Goal: Transaction & Acquisition: Purchase product/service

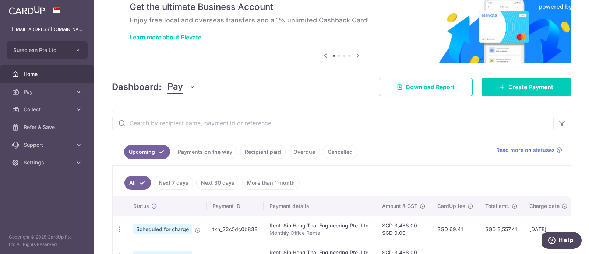
scroll to position [46, 0]
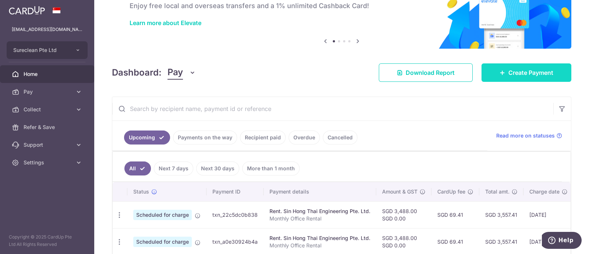
click at [520, 71] on span "Create Payment" at bounding box center [530, 72] width 45 height 9
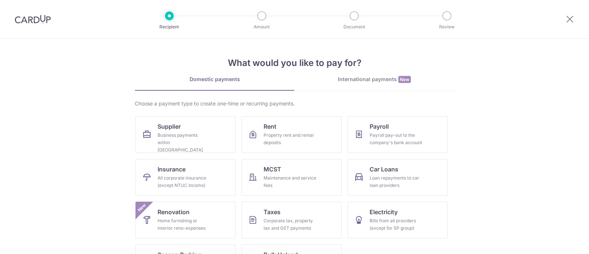
click at [360, 76] on div "International payments New" at bounding box center [375, 79] width 160 height 8
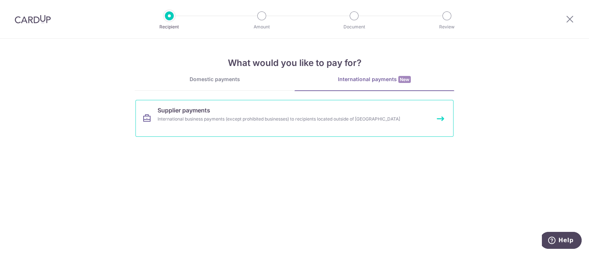
click at [188, 111] on span "Supplier payments" at bounding box center [184, 110] width 53 height 9
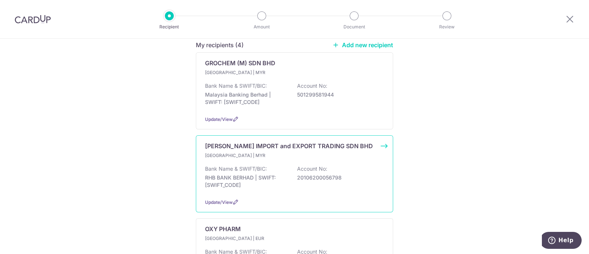
scroll to position [138, 0]
